Goal: Transaction & Acquisition: Purchase product/service

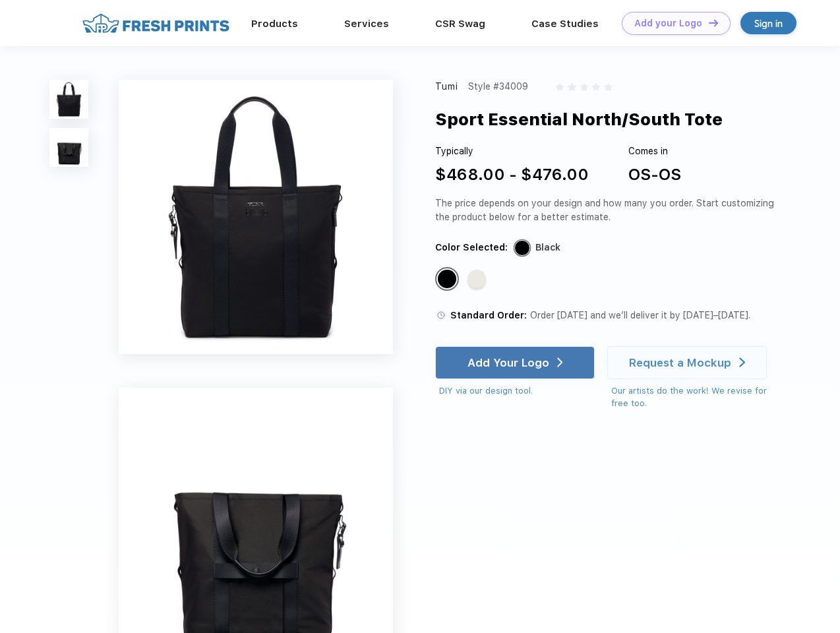
click at [672, 23] on link "Add your Logo Design Tool" at bounding box center [676, 23] width 109 height 23
click at [0, 0] on div "Design Tool" at bounding box center [0, 0] width 0 height 0
click at [708, 22] on link "Add your Logo Design Tool" at bounding box center [676, 23] width 109 height 23
click at [69, 99] on img at bounding box center [68, 99] width 39 height 39
click at [69, 148] on img at bounding box center [68, 147] width 39 height 39
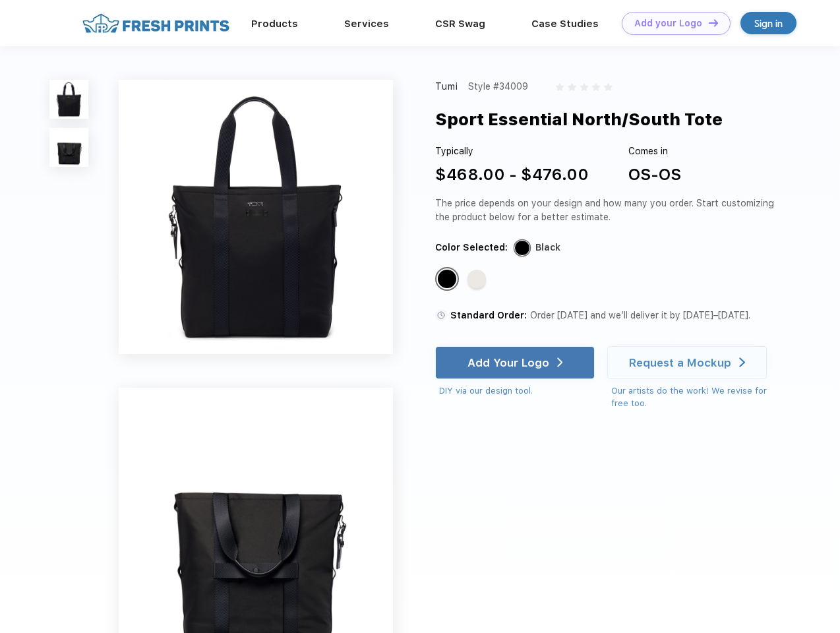
click at [449, 280] on div "Standard Color" at bounding box center [447, 279] width 18 height 18
click at [478, 280] on div "Standard Color" at bounding box center [477, 279] width 18 height 18
click at [516, 363] on div "Add Your Logo" at bounding box center [509, 362] width 82 height 13
click at [689, 363] on div "Request a Mockup" at bounding box center [680, 362] width 102 height 13
